Goal: Transaction & Acquisition: Book appointment/travel/reservation

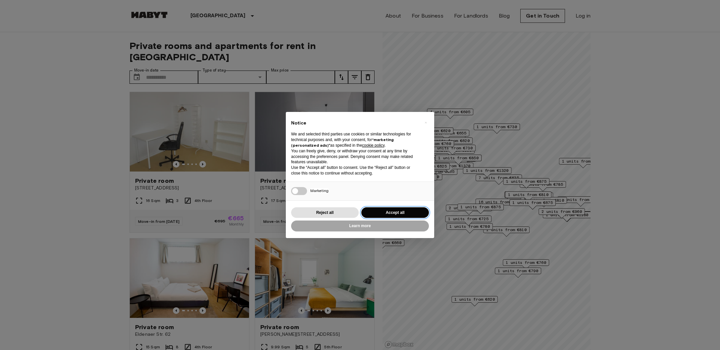
click at [384, 216] on button "Accept all" at bounding box center [395, 212] width 68 height 11
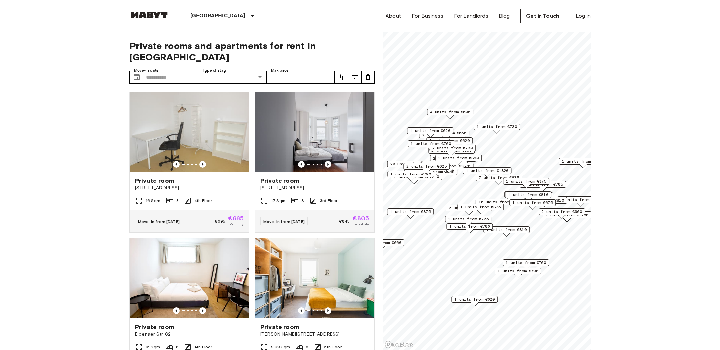
click at [250, 18] on div "[GEOGRAPHIC_DATA] [GEOGRAPHIC_DATA] [GEOGRAPHIC_DATA] [GEOGRAPHIC_DATA] [GEOGRA…" at bounding box center [359, 16] width 461 height 32
click at [279, 71] on input "Max price" at bounding box center [300, 77] width 69 height 13
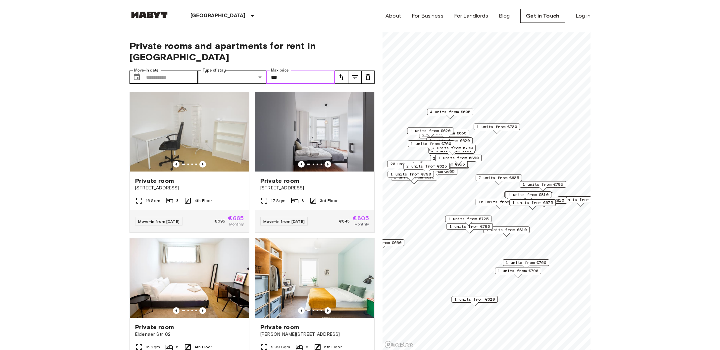
type input "***"
click at [147, 71] on input "Move-in date" at bounding box center [172, 77] width 52 height 13
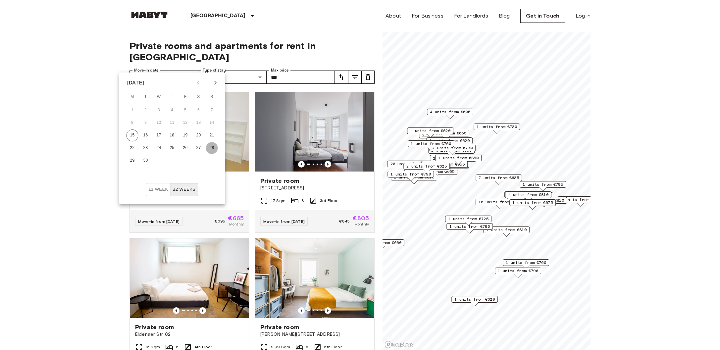
click at [211, 147] on button "28" at bounding box center [212, 148] width 12 height 12
type input "**********"
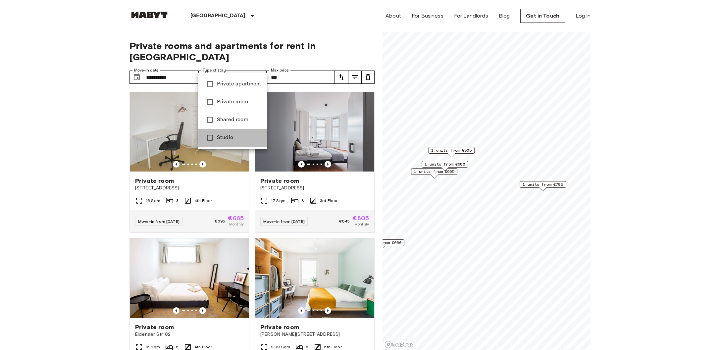
click at [229, 137] on span "Studio" at bounding box center [239, 138] width 45 height 8
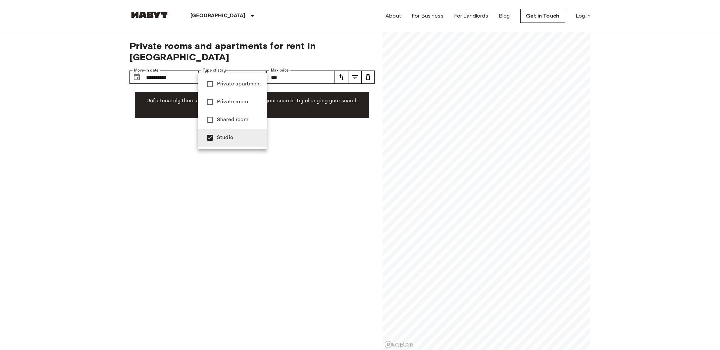
click at [236, 99] on span "Private room" at bounding box center [239, 102] width 45 height 8
type input "**********"
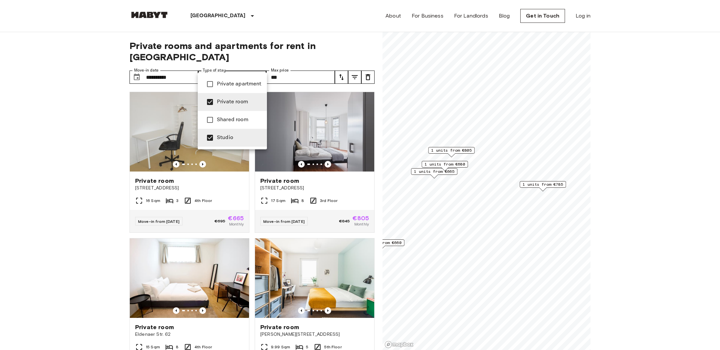
click at [36, 226] on div at bounding box center [360, 175] width 720 height 350
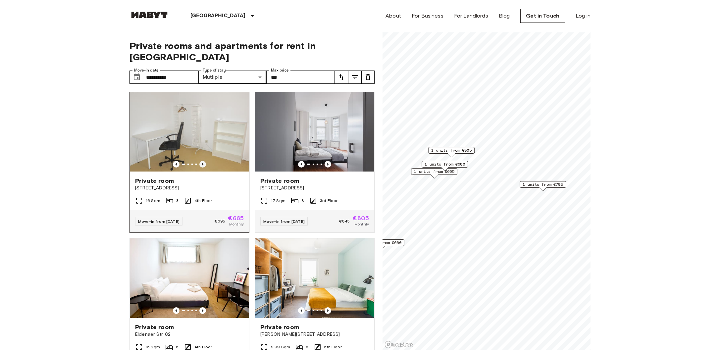
click at [203, 163] on icon "Previous image" at bounding box center [202, 164] width 1 height 3
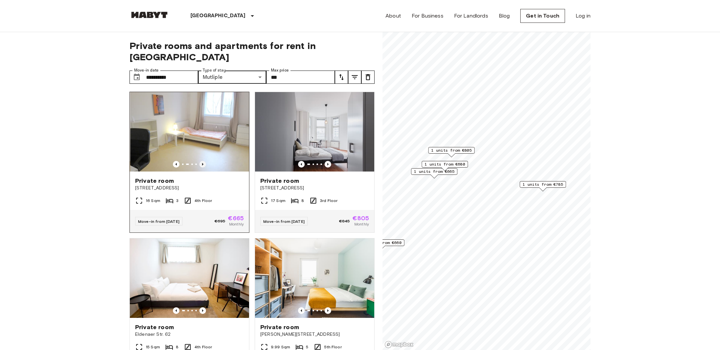
click at [203, 163] on icon "Previous image" at bounding box center [202, 164] width 1 height 3
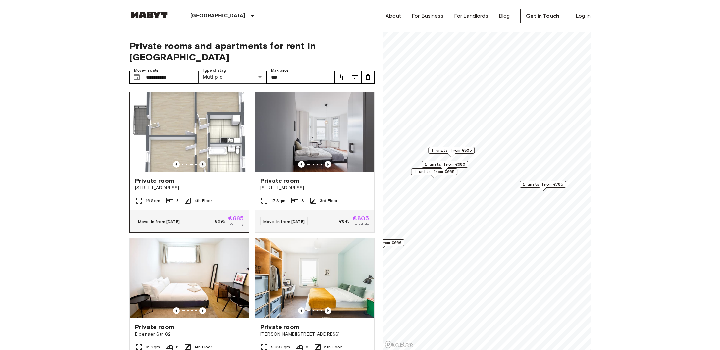
click at [203, 163] on icon "Previous image" at bounding box center [202, 164] width 1 height 3
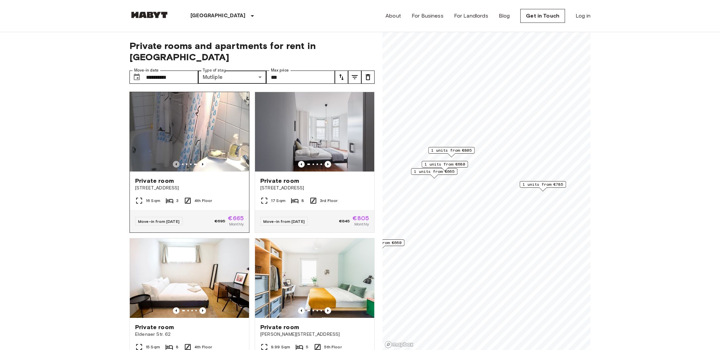
click at [177, 161] on icon "Previous image" at bounding box center [176, 164] width 7 height 7
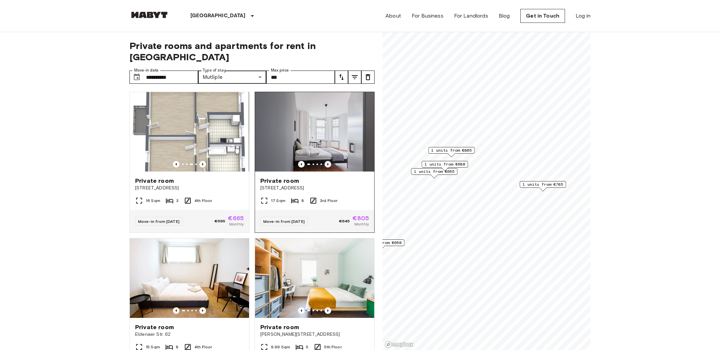
click at [331, 161] on icon "Previous image" at bounding box center [327, 164] width 7 height 7
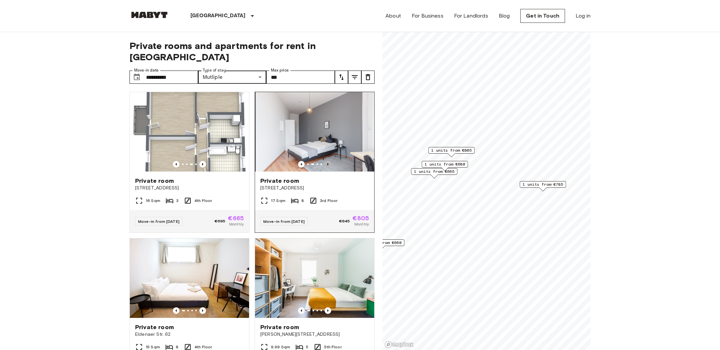
click at [331, 161] on icon "Previous image" at bounding box center [327, 164] width 7 height 7
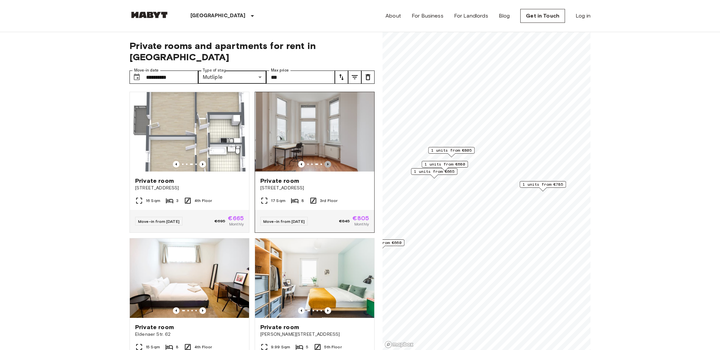
click at [331, 161] on icon "Previous image" at bounding box center [327, 164] width 7 height 7
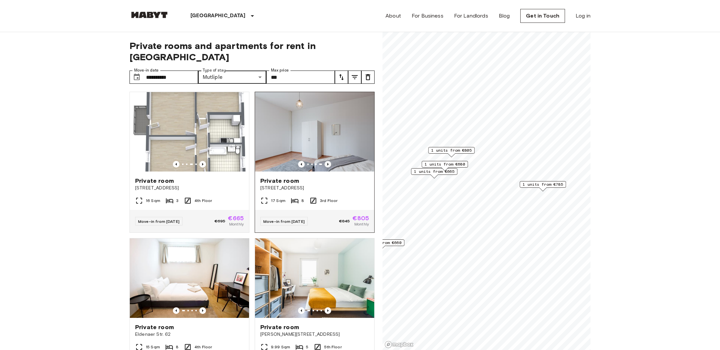
click at [331, 161] on icon "Previous image" at bounding box center [327, 164] width 7 height 7
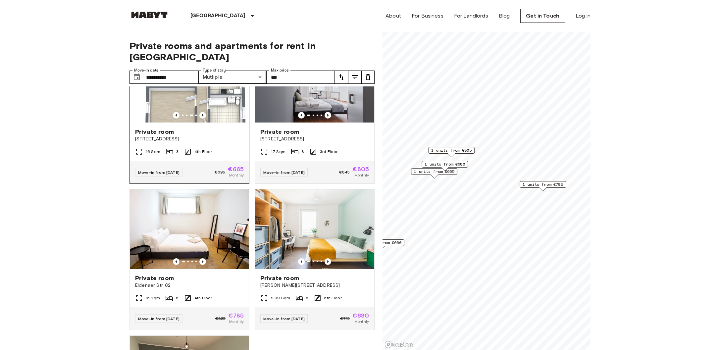
scroll to position [53, 0]
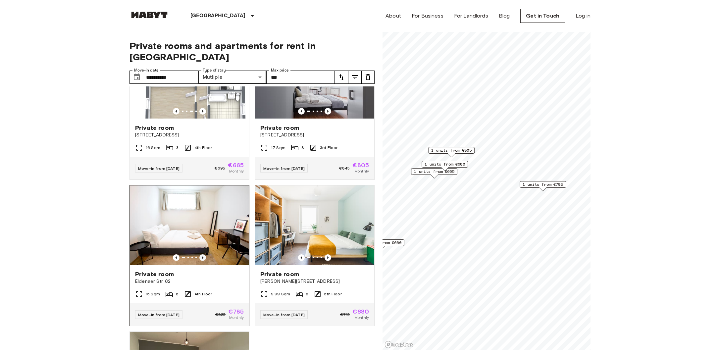
click at [201, 254] on icon "Previous image" at bounding box center [202, 257] width 7 height 7
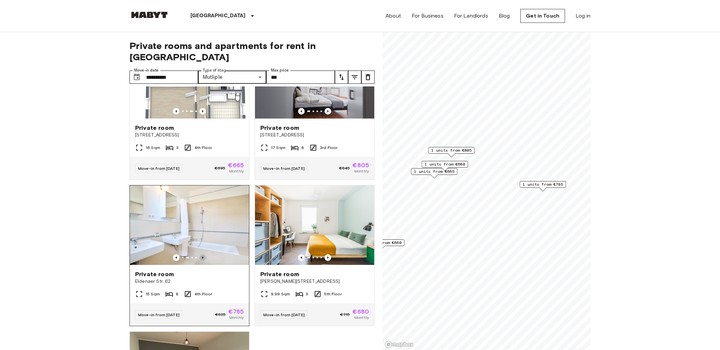
click at [201, 254] on icon "Previous image" at bounding box center [202, 257] width 7 height 7
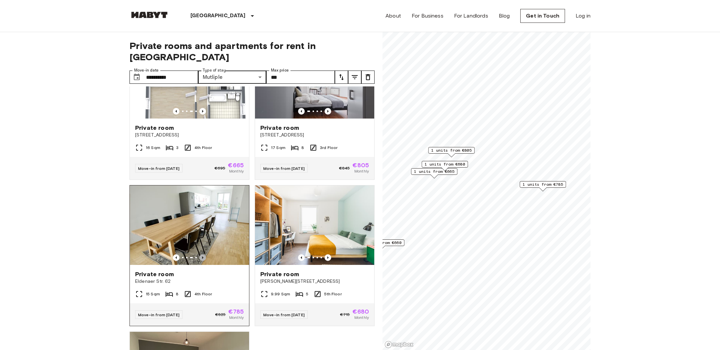
click at [201, 254] on icon "Previous image" at bounding box center [202, 257] width 7 height 7
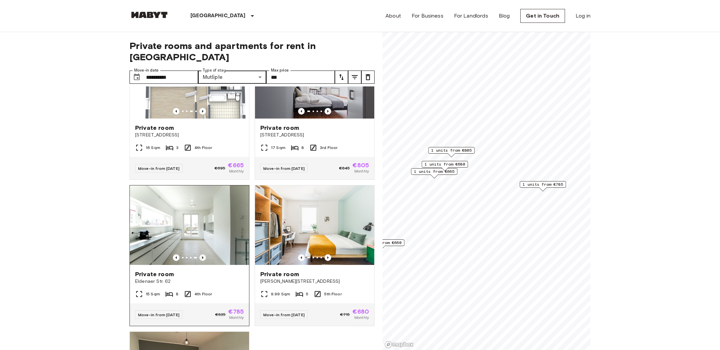
click at [201, 254] on icon "Previous image" at bounding box center [202, 257] width 7 height 7
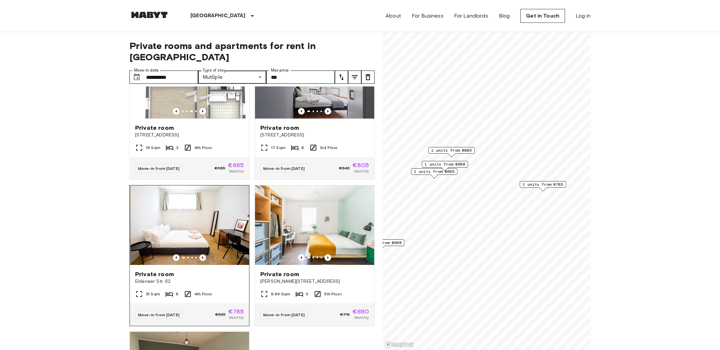
click at [201, 254] on icon "Previous image" at bounding box center [202, 257] width 7 height 7
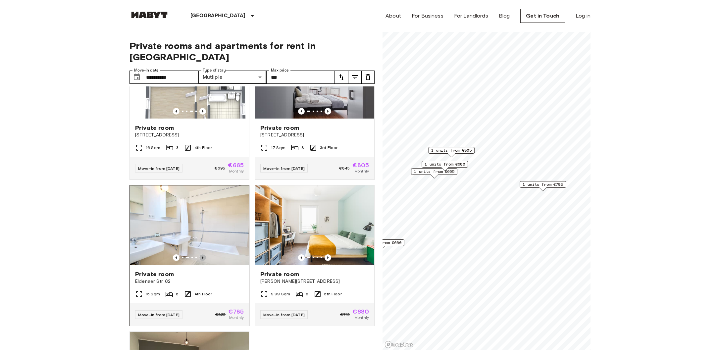
click at [201, 254] on icon "Previous image" at bounding box center [202, 257] width 7 height 7
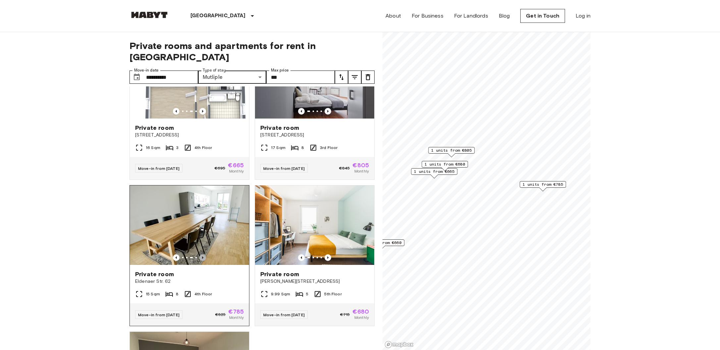
click at [201, 254] on icon "Previous image" at bounding box center [202, 257] width 7 height 7
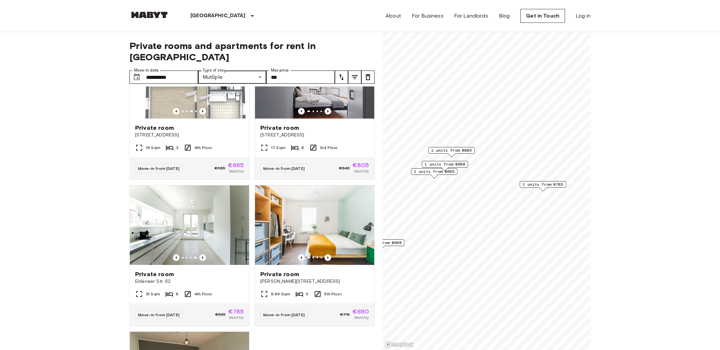
click at [540, 186] on span "1 units from €785" at bounding box center [542, 184] width 40 height 6
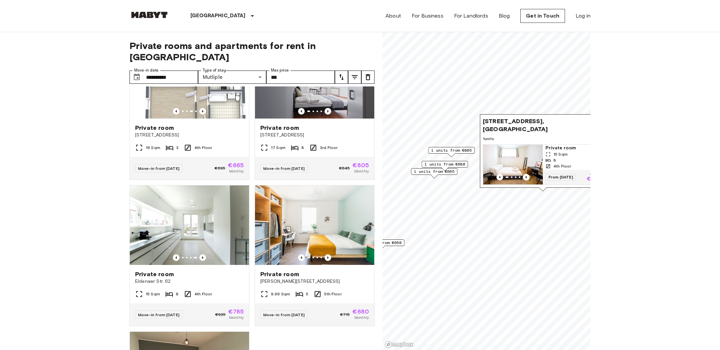
click at [434, 171] on span "1 units from €665" at bounding box center [434, 172] width 40 height 6
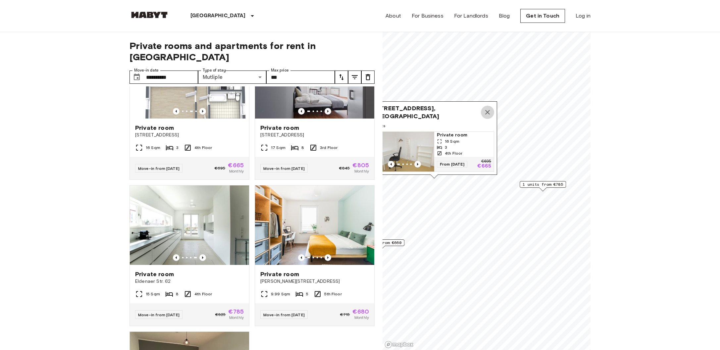
click at [486, 113] on icon "Map marker" at bounding box center [487, 112] width 8 height 8
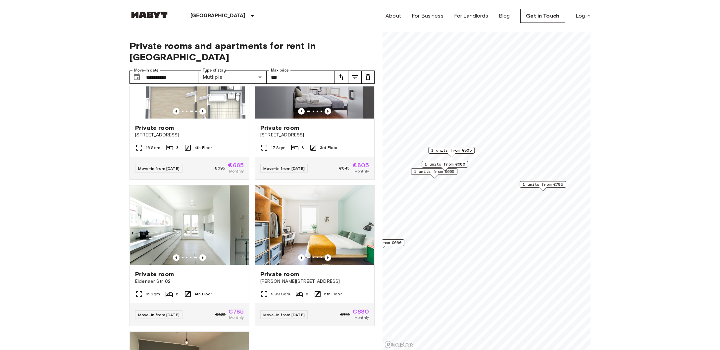
click at [445, 163] on span "1 units from €680" at bounding box center [444, 164] width 40 height 6
